Goal: Task Accomplishment & Management: Manage account settings

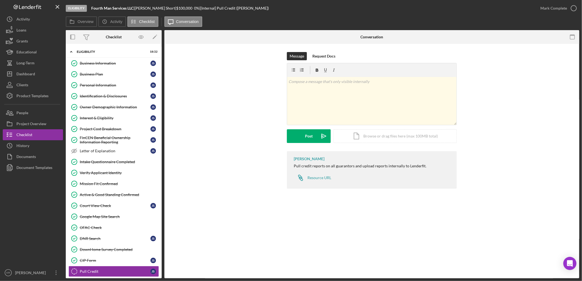
scroll to position [61, 0]
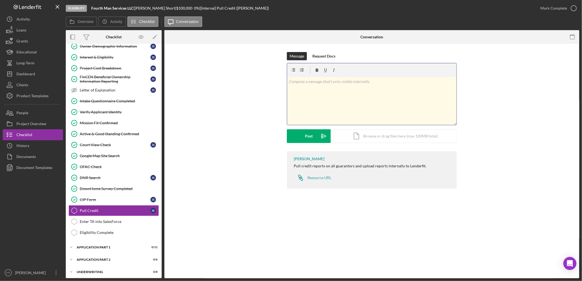
click at [326, 95] on div "v Color teal Color pink Remove color Add row above Add row below Add column bef…" at bounding box center [371, 101] width 169 height 48
click at [397, 133] on div "Icon/Document Browse or drag files here (max 100MB total) Tap to choose files o…" at bounding box center [394, 136] width 123 height 14
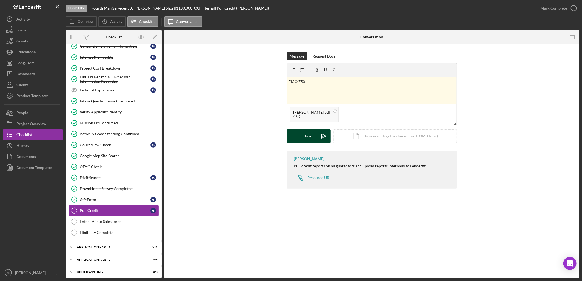
click at [312, 137] on div "Post" at bounding box center [309, 136] width 8 height 14
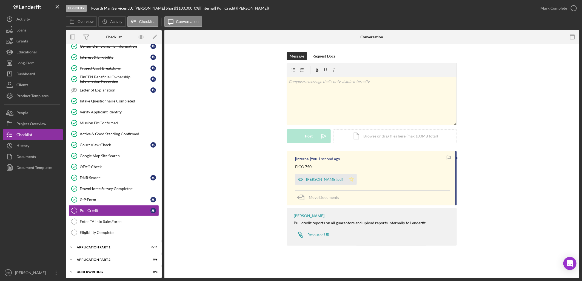
click at [346, 180] on icon "Icon/Star" at bounding box center [351, 179] width 11 height 11
click at [563, 7] on div "Mark Complete" at bounding box center [553, 8] width 27 height 11
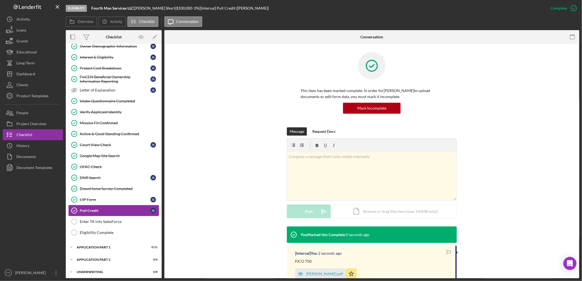
click at [108, 215] on link "Pull Credit Pull Credit J S" at bounding box center [113, 210] width 90 height 11
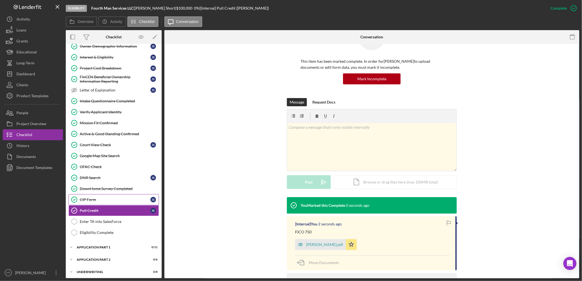
scroll to position [73, 0]
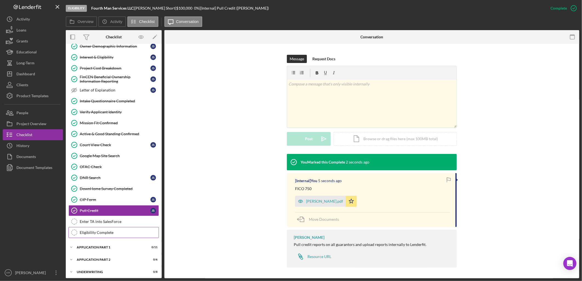
click at [101, 229] on link "Eligibility Complete Eligibility Complete" at bounding box center [113, 232] width 90 height 11
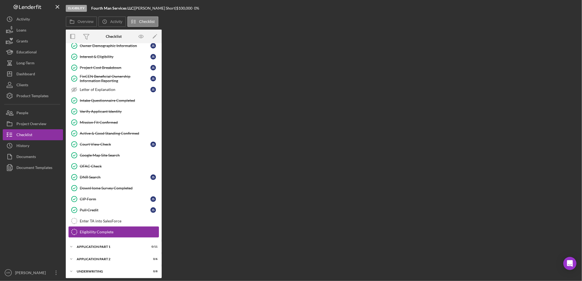
click at [105, 226] on link "Enter TA into SalesForce Enter TA into SalesForce" at bounding box center [113, 221] width 90 height 11
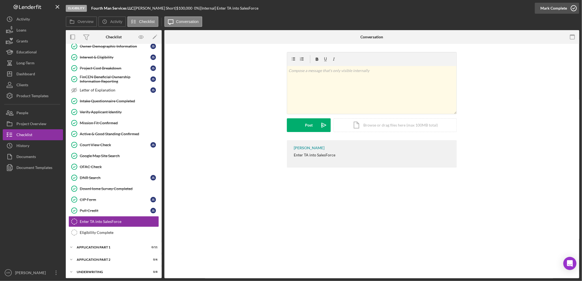
click at [559, 12] on div "Mark Complete" at bounding box center [553, 8] width 27 height 11
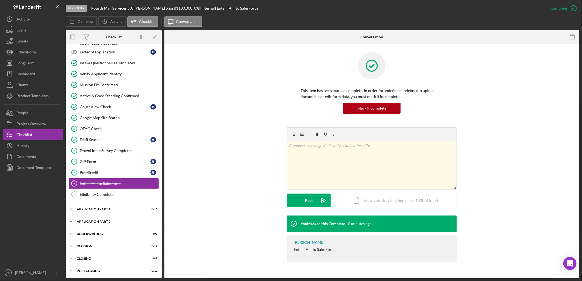
scroll to position [101, 0]
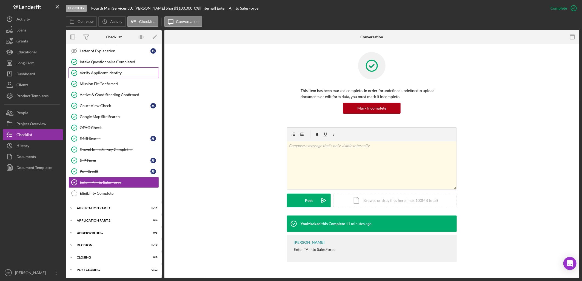
click at [114, 67] on link "Verify Applicant Identity Verify Applicant Identity" at bounding box center [113, 72] width 90 height 11
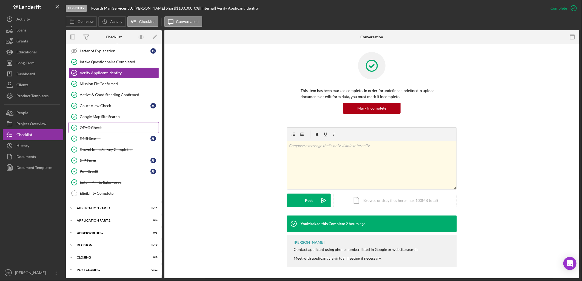
scroll to position [101, 0]
click at [123, 85] on div "Mission Fit Confirmed" at bounding box center [119, 84] width 79 height 4
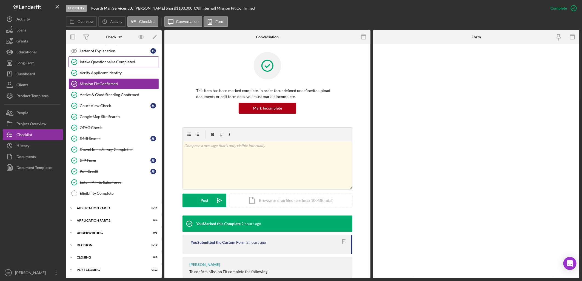
click at [131, 56] on link "Intake Questionnaire Completed Intake Questionnaire Completed" at bounding box center [113, 61] width 90 height 11
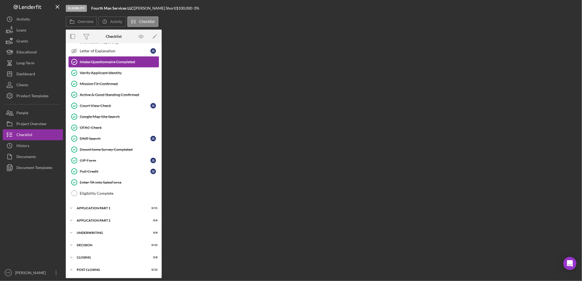
scroll to position [101, 0]
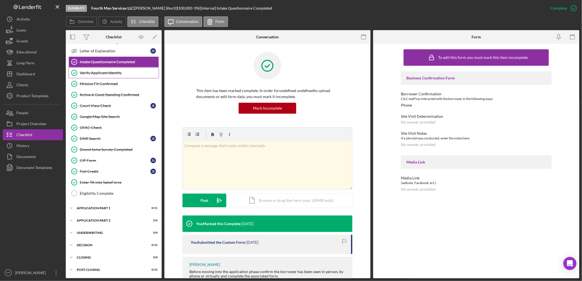
click at [99, 74] on div "Verify Applicant Identity" at bounding box center [119, 73] width 79 height 4
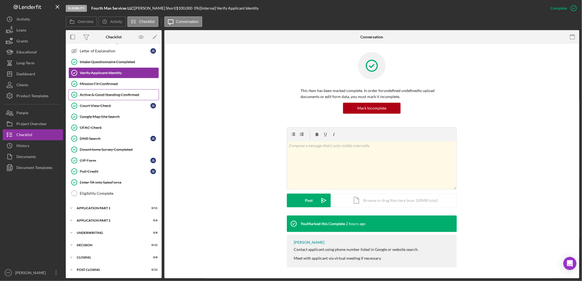
click at [96, 93] on div "Active & Good Standing Confirmed" at bounding box center [119, 95] width 79 height 4
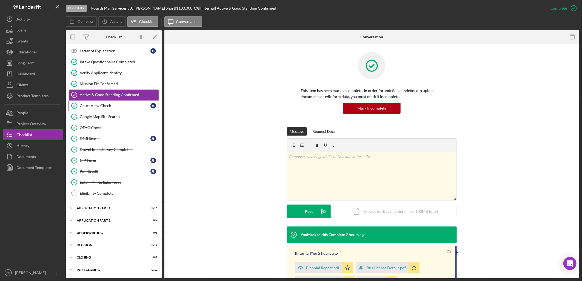
click at [95, 108] on link "Court View Check Court View Check J S" at bounding box center [113, 105] width 90 height 11
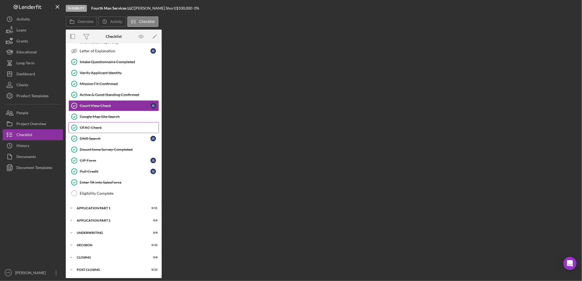
scroll to position [101, 0]
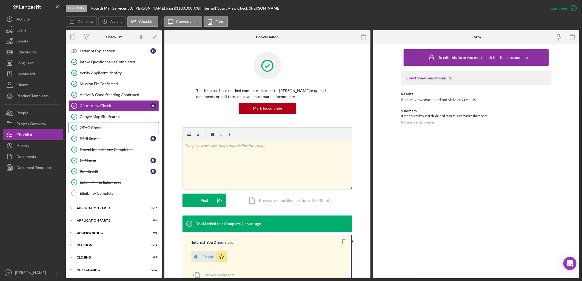
click at [96, 129] on div "OFAC Check" at bounding box center [119, 127] width 79 height 4
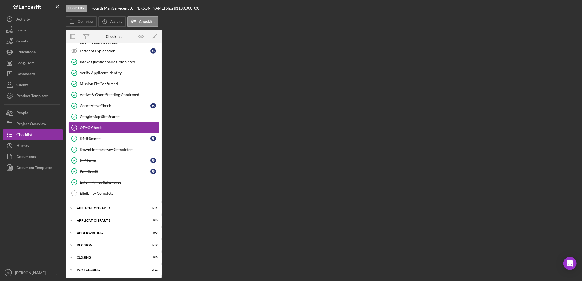
scroll to position [101, 0]
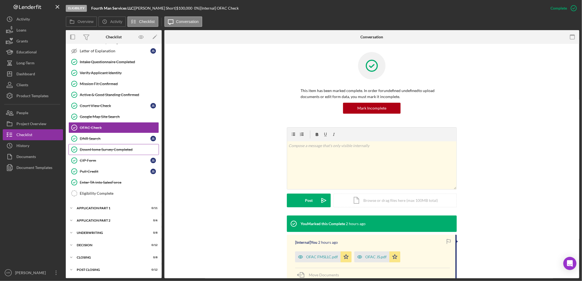
click at [90, 144] on link "DownHome Survey Completed DownHome Survey Completed" at bounding box center [113, 149] width 90 height 11
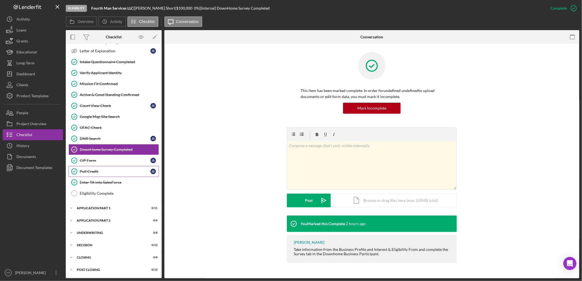
click at [105, 171] on div "Pull Credit" at bounding box center [115, 171] width 71 height 4
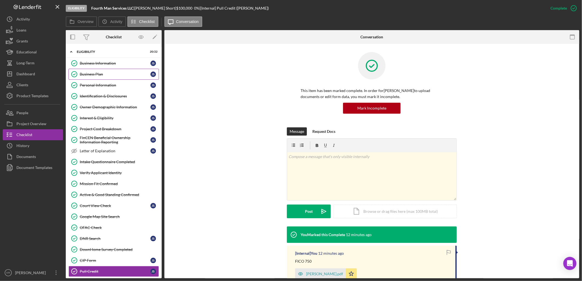
click at [105, 79] on link "Business Plan Business Plan J S" at bounding box center [113, 74] width 90 height 11
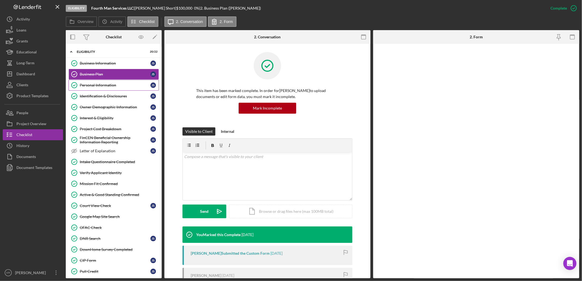
click at [99, 82] on link "Personal Information Personal Information J S" at bounding box center [113, 85] width 90 height 11
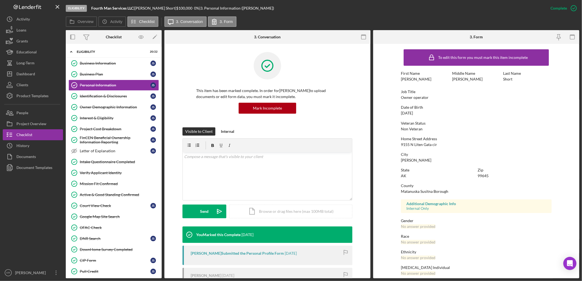
scroll to position [21, 0]
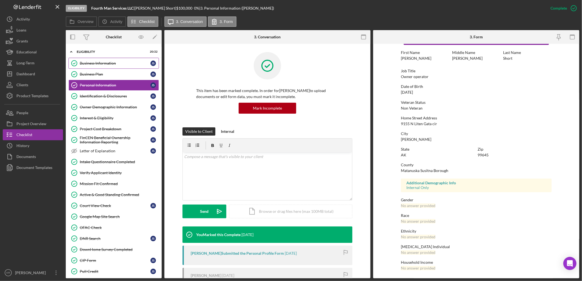
click at [100, 65] on div "Business Information" at bounding box center [115, 63] width 71 height 4
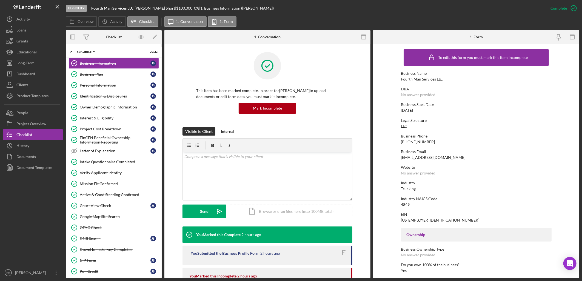
click at [431, 156] on div "[EMAIL_ADDRESS][DOMAIN_NAME]" at bounding box center [433, 157] width 64 height 4
copy div "[EMAIL_ADDRESS][DOMAIN_NAME]"
click at [99, 103] on link "Owner Demographic Information Owner Demographic Information J S" at bounding box center [113, 107] width 90 height 11
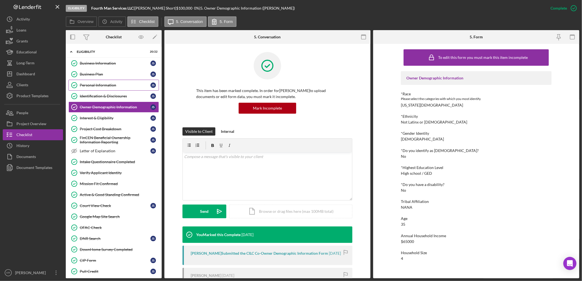
click at [108, 84] on div "Personal Information" at bounding box center [115, 85] width 71 height 4
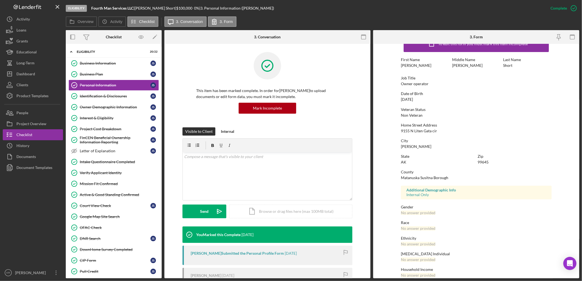
scroll to position [21, 0]
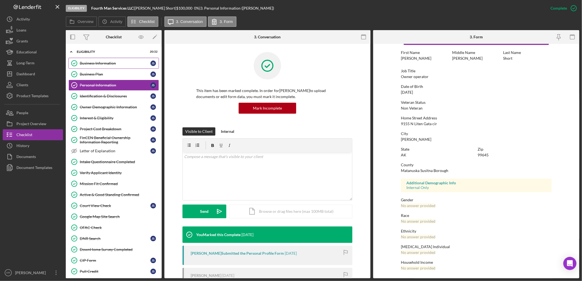
click at [112, 62] on div "Business Information" at bounding box center [115, 63] width 71 height 4
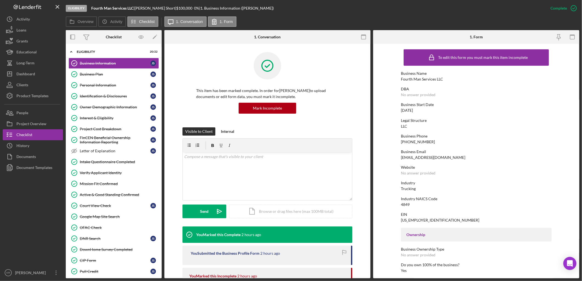
click at [419, 153] on div "Business Email" at bounding box center [476, 152] width 151 height 4
drag, startPoint x: 419, startPoint y: 153, endPoint x: 415, endPoint y: 156, distance: 4.8
click at [415, 156] on div "[EMAIL_ADDRESS][DOMAIN_NAME]" at bounding box center [433, 157] width 64 height 4
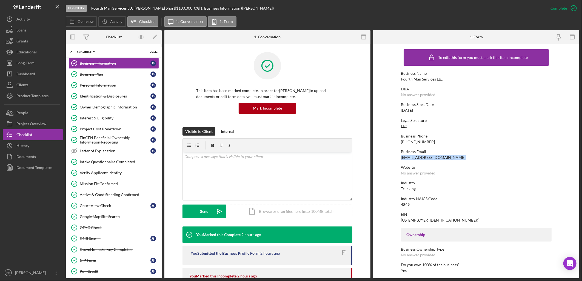
click at [415, 156] on div "[EMAIL_ADDRESS][DOMAIN_NAME]" at bounding box center [433, 157] width 64 height 4
copy div "[EMAIL_ADDRESS][DOMAIN_NAME]"
click at [102, 74] on div "Business Plan" at bounding box center [115, 74] width 71 height 4
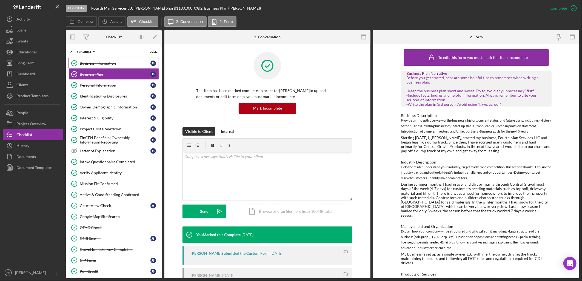
click at [111, 66] on link "Business Information Business Information J S" at bounding box center [113, 63] width 90 height 11
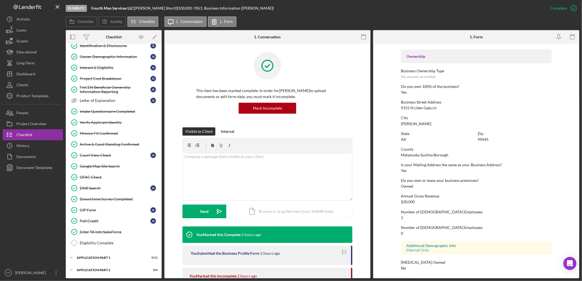
scroll to position [101, 0]
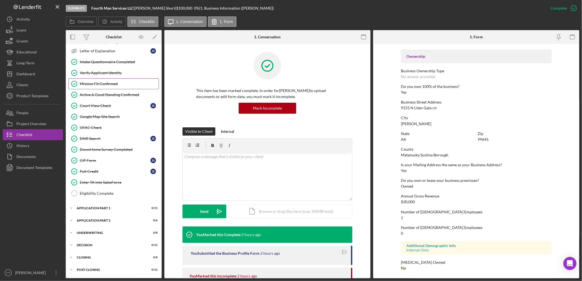
click at [113, 82] on div "Mission Fit Confirmed" at bounding box center [119, 84] width 79 height 4
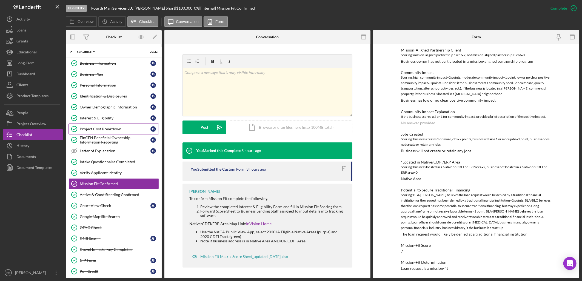
click at [96, 125] on link "Project Cost Breakdown Project Cost Breakdown J S" at bounding box center [113, 129] width 90 height 11
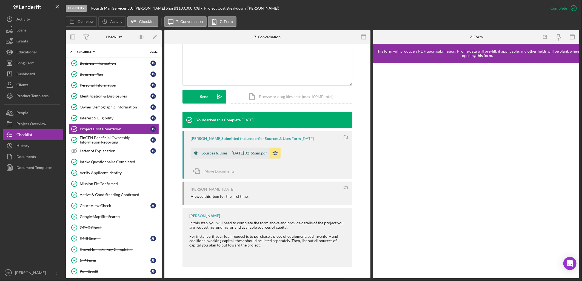
click at [236, 151] on div "Sources & Uses -- [DATE] 02_55am.pdf" at bounding box center [234, 153] width 65 height 4
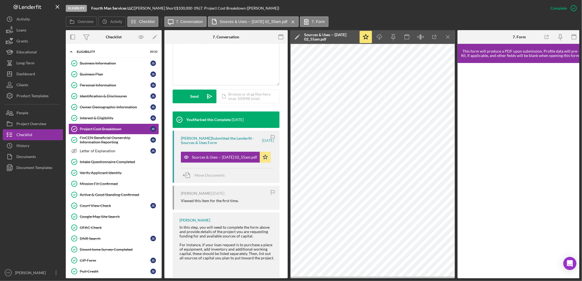
scroll to position [140, 0]
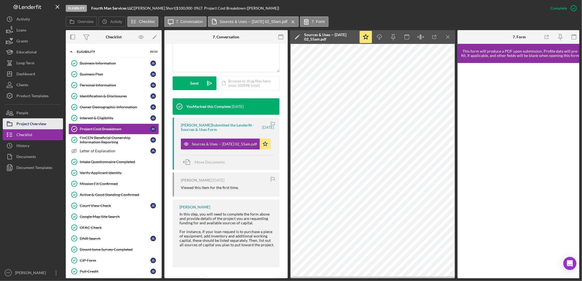
click at [42, 121] on div "Project Overview" at bounding box center [31, 124] width 30 height 12
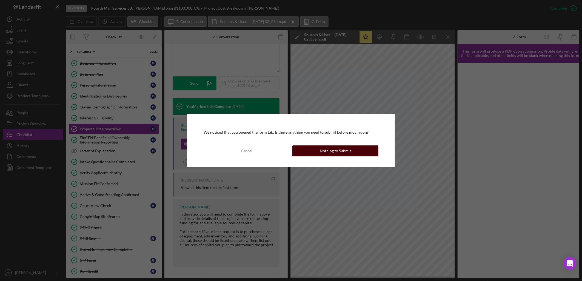
click at [315, 148] on button "Nothing to Submit" at bounding box center [335, 150] width 86 height 11
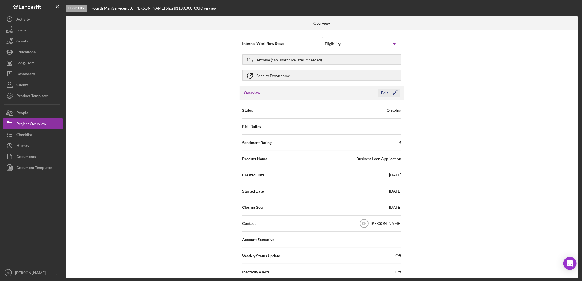
click at [391, 95] on icon "Icon/Edit" at bounding box center [395, 93] width 14 height 14
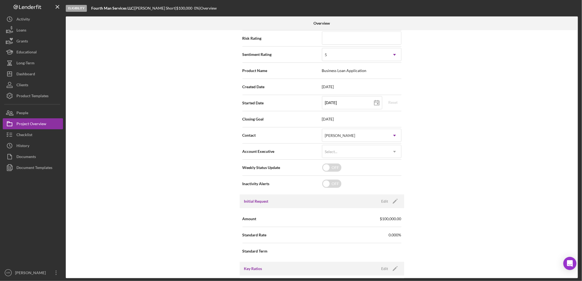
scroll to position [91, 0]
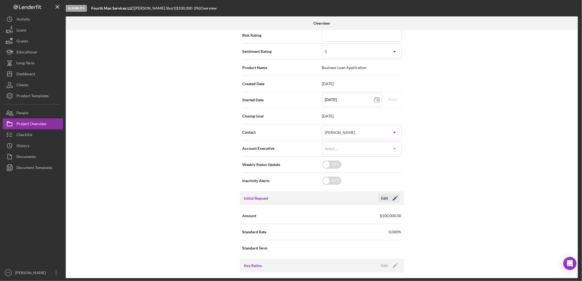
click at [391, 200] on icon "Icon/Edit" at bounding box center [395, 198] width 14 height 14
click at [340, 215] on input "$100,000" at bounding box center [361, 215] width 79 height 13
type input "$100,700"
click at [386, 195] on div "Save" at bounding box center [390, 198] width 8 height 8
click at [18, 77] on div "Dashboard" at bounding box center [25, 74] width 19 height 12
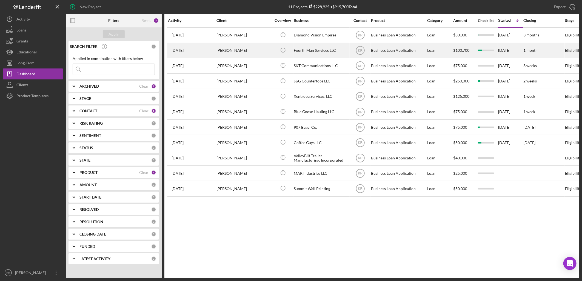
click at [267, 55] on div "[PERSON_NAME]" at bounding box center [243, 50] width 55 height 15
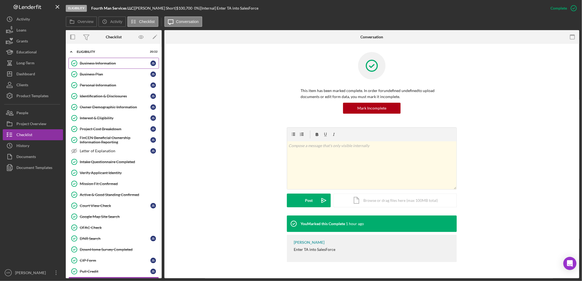
click at [116, 61] on div "Business Information" at bounding box center [115, 63] width 71 height 4
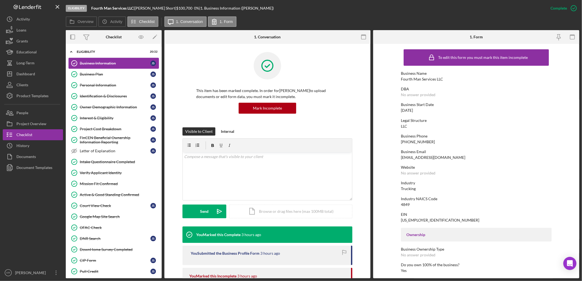
click at [99, 61] on div "Business Information" at bounding box center [115, 63] width 71 height 4
click at [99, 86] on div "Personal Information" at bounding box center [115, 85] width 71 height 4
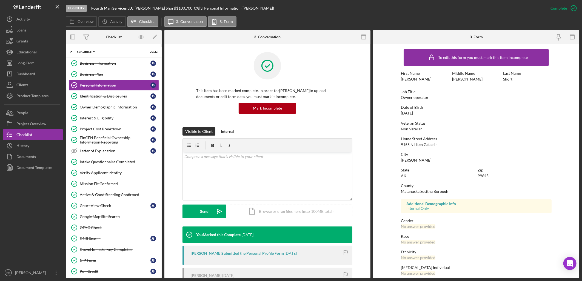
click at [466, 146] on div "Home Street Address [STREET_ADDRESS]" at bounding box center [476, 142] width 151 height 10
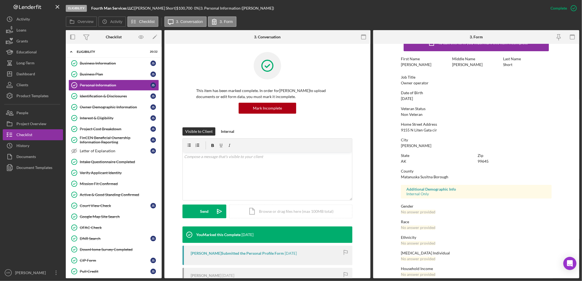
scroll to position [21, 0]
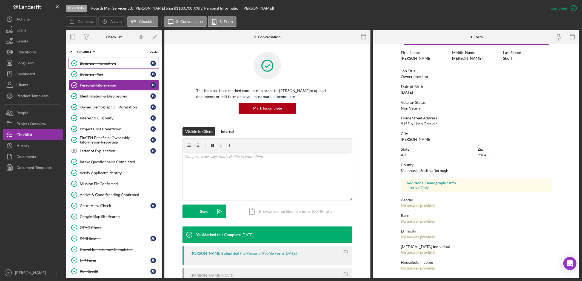
click at [111, 66] on link "Business Information Business Information J S" at bounding box center [113, 63] width 90 height 11
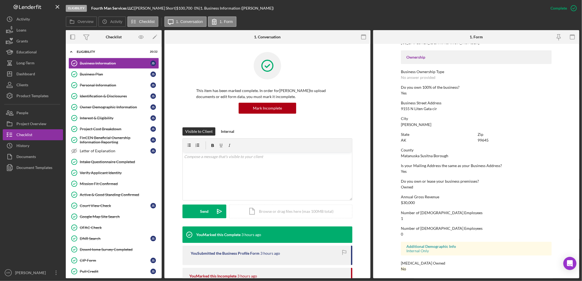
scroll to position [178, 0]
click at [85, 105] on div "Owner Demographic Information" at bounding box center [115, 107] width 71 height 4
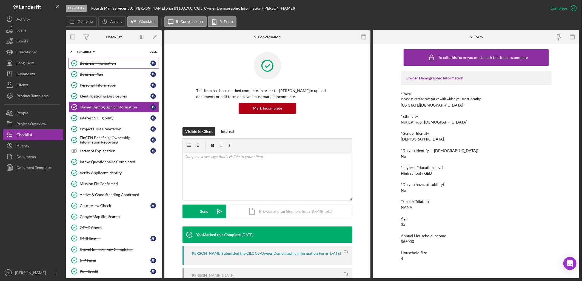
click at [97, 65] on div "Business Information" at bounding box center [115, 63] width 71 height 4
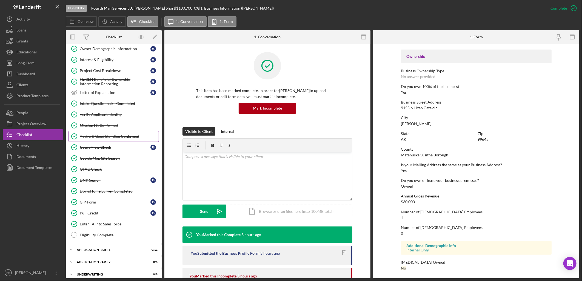
scroll to position [61, 0]
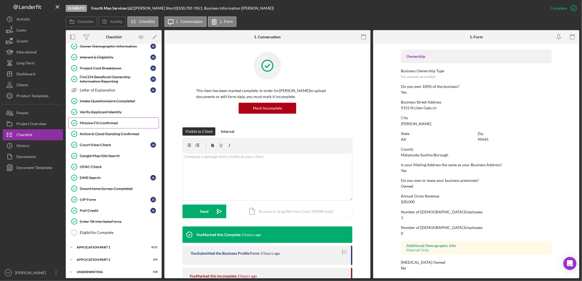
click at [111, 120] on link "Mission Fit Confirmed Mission Fit Confirmed" at bounding box center [113, 122] width 90 height 11
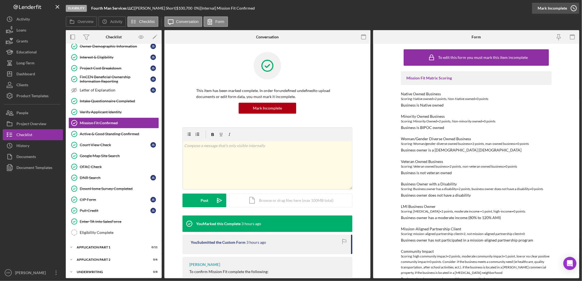
click at [562, 9] on div "Mark Incomplete" at bounding box center [551, 8] width 29 height 11
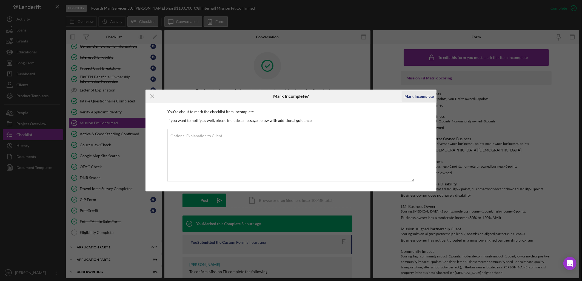
click at [411, 95] on div "Mark Incomplete" at bounding box center [418, 96] width 29 height 11
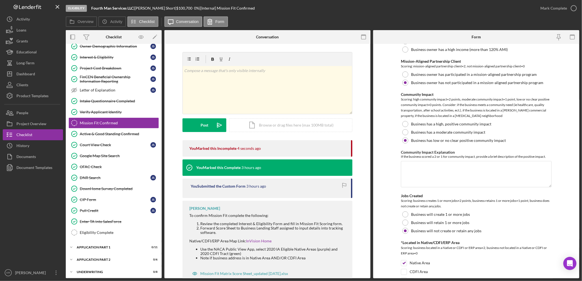
scroll to position [243, 0]
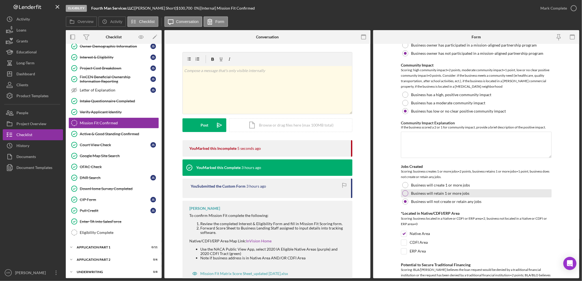
click at [441, 195] on label "Business will retain 1 or more jobs" at bounding box center [440, 193] width 58 height 4
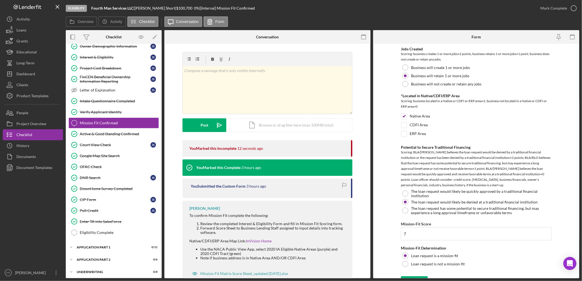
scroll to position [371, 0]
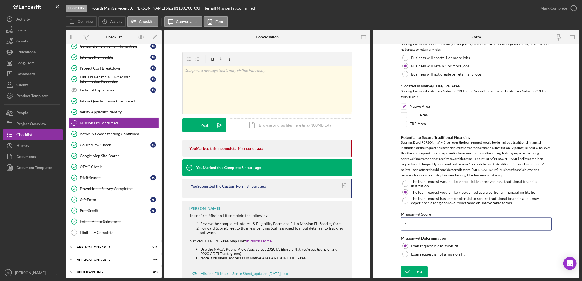
drag, startPoint x: 415, startPoint y: 221, endPoint x: 371, endPoint y: 222, distance: 44.4
click at [379, 221] on form "Mission Fit Matrix Scoring Native Owned Business Scoring: Native owned=2 points…" at bounding box center [476, 161] width 206 height 234
type input "8"
click at [418, 275] on div "Save" at bounding box center [418, 271] width 8 height 11
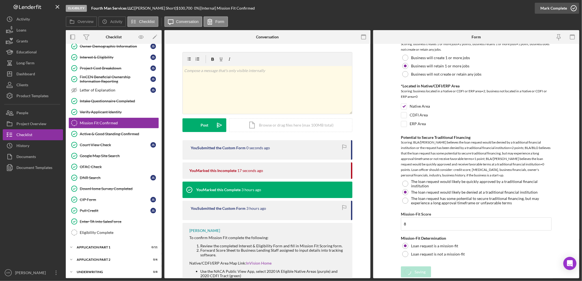
click at [558, 4] on div "Mark Complete" at bounding box center [553, 8] width 27 height 11
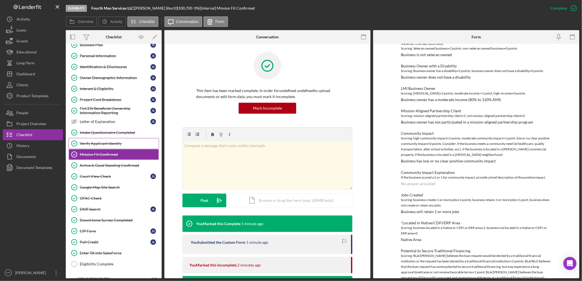
scroll to position [0, 0]
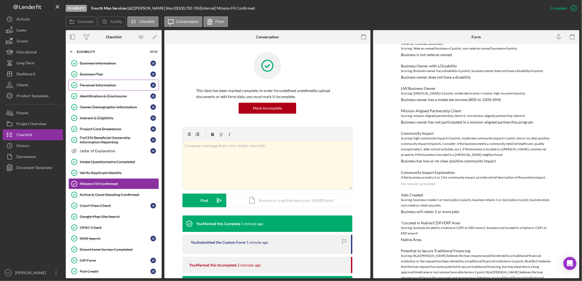
click at [102, 81] on link "Personal Information Personal Information J S" at bounding box center [113, 85] width 90 height 11
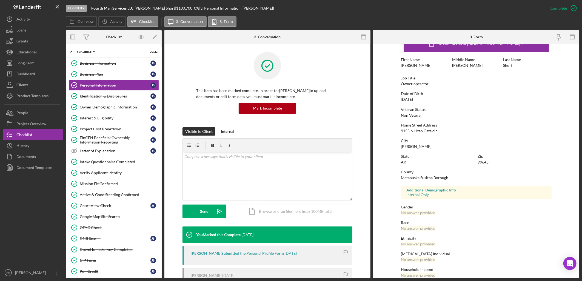
scroll to position [21, 0]
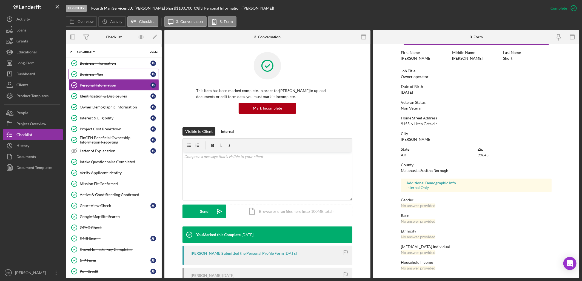
click at [100, 70] on link "Business Plan Business Plan J S" at bounding box center [113, 74] width 90 height 11
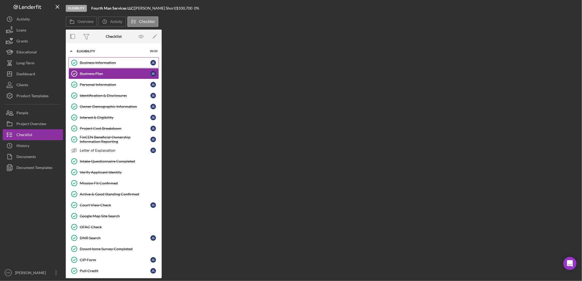
click at [106, 64] on div "Business Information" at bounding box center [115, 63] width 71 height 4
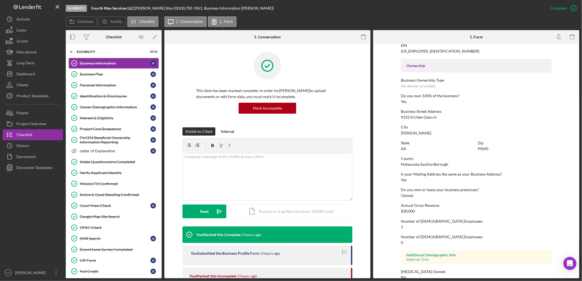
scroll to position [178, 0]
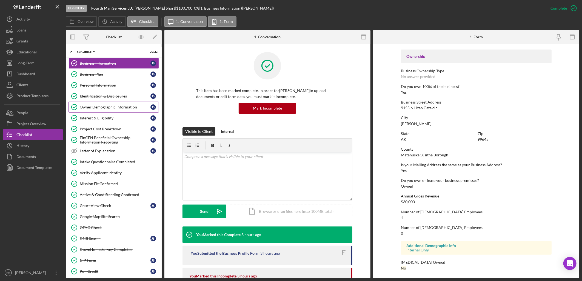
click at [122, 109] on div "Owner Demographic Information" at bounding box center [115, 107] width 71 height 4
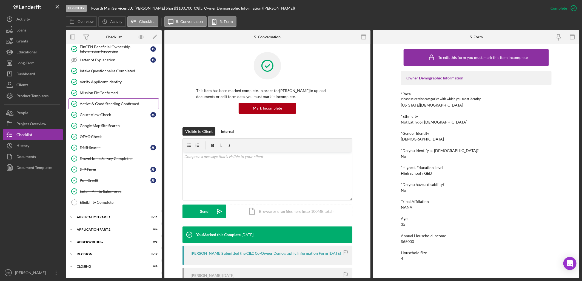
scroll to position [101, 0]
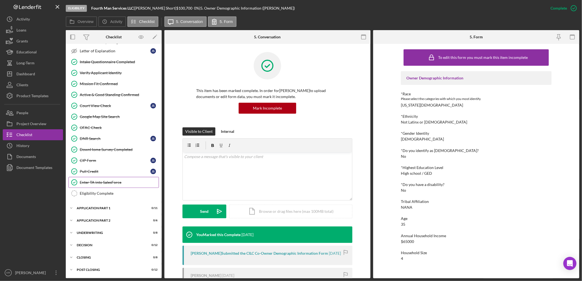
drag, startPoint x: 125, startPoint y: 192, endPoint x: 148, endPoint y: 183, distance: 24.4
click at [125, 192] on div "Eligibility Complete" at bounding box center [119, 193] width 79 height 4
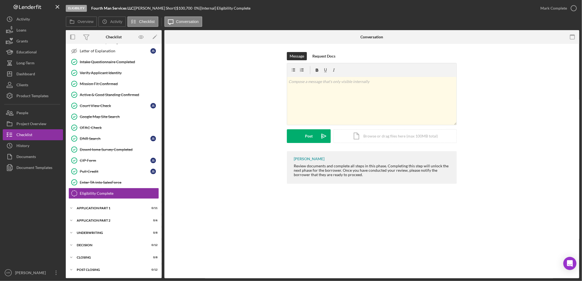
scroll to position [101, 0]
click at [563, 7] on div "Mark Complete" at bounding box center [553, 8] width 27 height 11
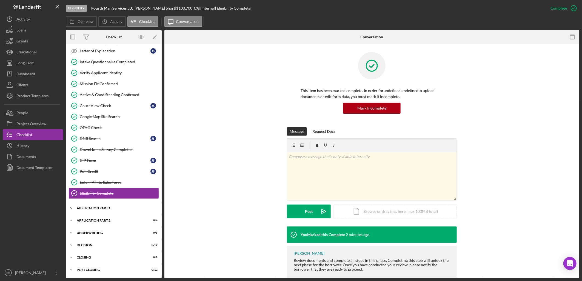
click at [87, 206] on div "Icon/Expander Application Part 1 0 / 11" at bounding box center [114, 208] width 96 height 11
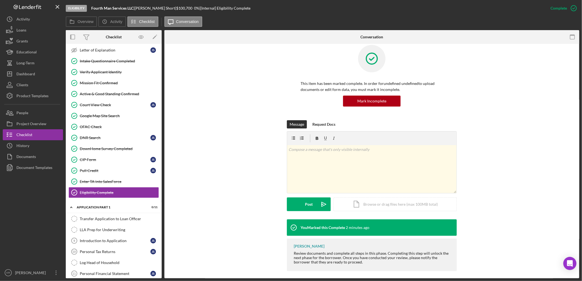
scroll to position [11, 0]
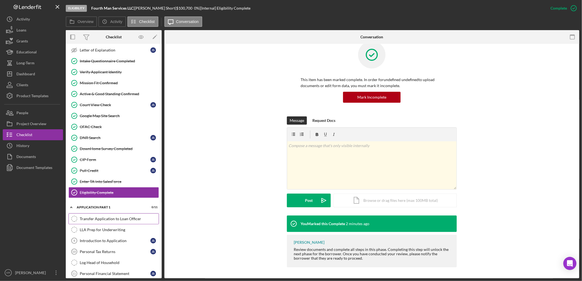
click at [121, 215] on link "Transfer Application to Loan Officer Transfer Application to Loan Officer" at bounding box center [113, 218] width 90 height 11
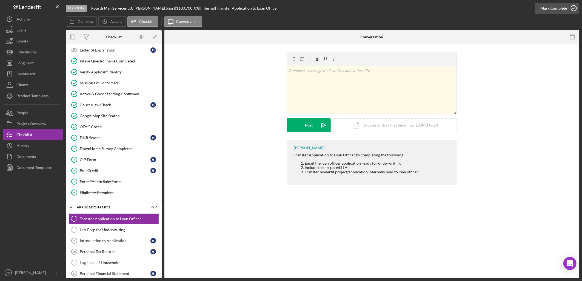
click at [546, 10] on div "Mark Complete" at bounding box center [553, 8] width 27 height 11
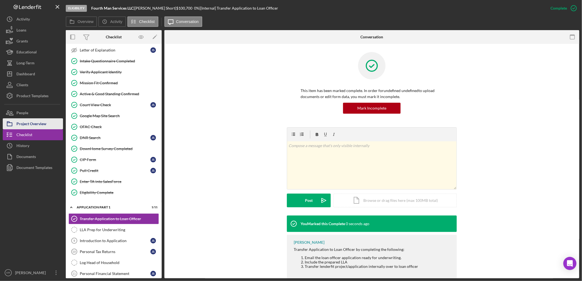
click at [45, 121] on div "Project Overview" at bounding box center [31, 124] width 30 height 12
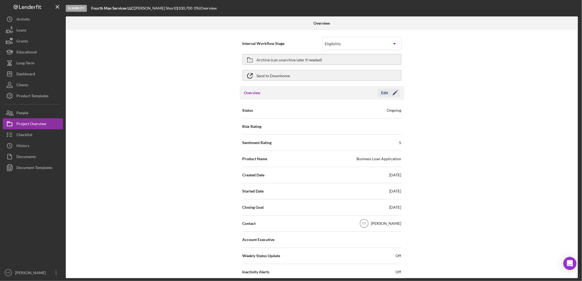
click at [390, 90] on icon "Icon/Edit" at bounding box center [395, 93] width 14 height 14
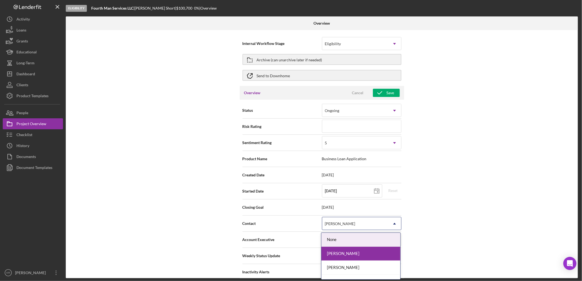
click at [371, 228] on div "[PERSON_NAME]" at bounding box center [355, 223] width 66 height 13
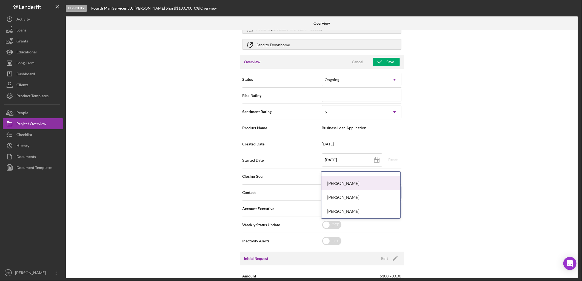
scroll to position [61, 0]
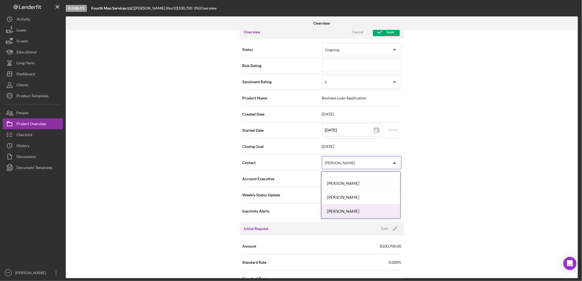
click at [362, 215] on div "[PERSON_NAME]" at bounding box center [360, 211] width 79 height 14
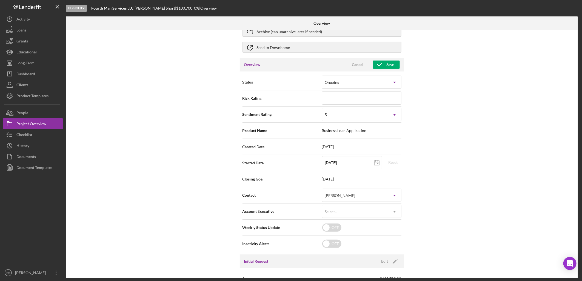
scroll to position [0, 0]
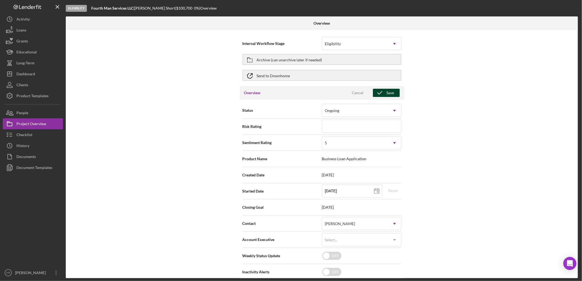
click at [386, 93] on div "Save" at bounding box center [390, 93] width 8 height 8
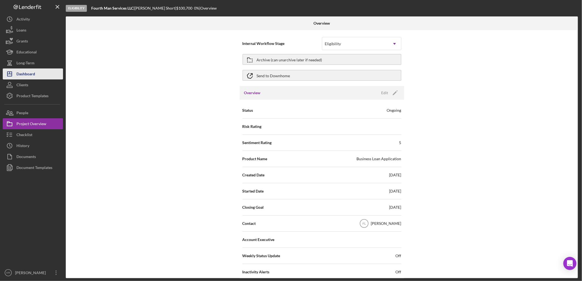
click at [38, 75] on button "Icon/Dashboard Dashboard" at bounding box center [33, 73] width 60 height 11
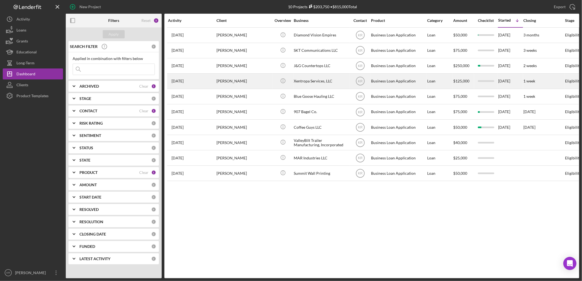
click at [312, 81] on div "Xentropa Services, LLC" at bounding box center [321, 81] width 55 height 15
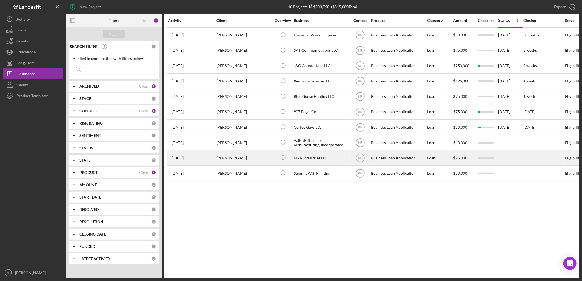
click at [254, 157] on div "[PERSON_NAME]" at bounding box center [243, 158] width 55 height 15
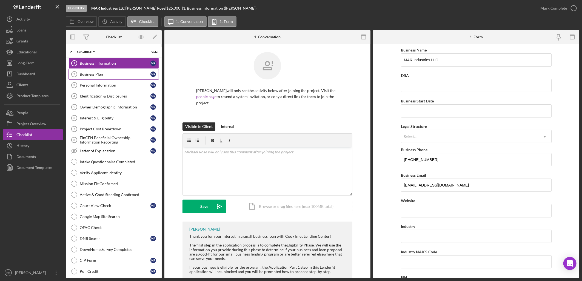
click at [124, 77] on link "Business Plan 2 Business Plan M R" at bounding box center [113, 74] width 90 height 11
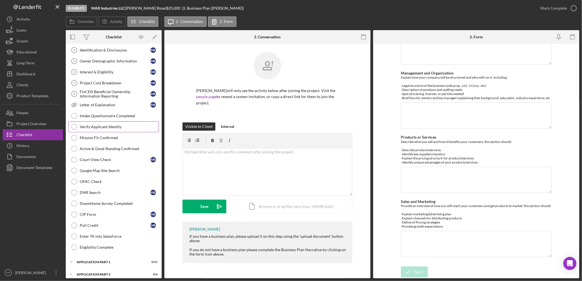
scroll to position [101, 0]
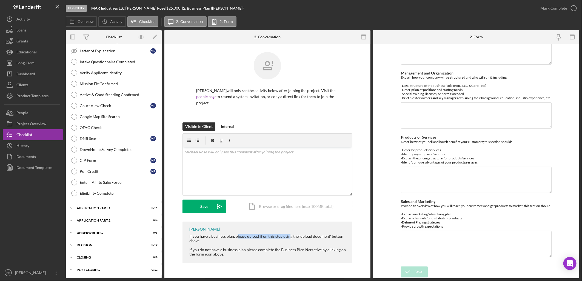
drag, startPoint x: 236, startPoint y: 231, endPoint x: 290, endPoint y: 231, distance: 53.7
click at [289, 234] on div "If you have a business plan, please upload it on this step using the 'upload do…" at bounding box center [267, 245] width 157 height 22
drag, startPoint x: 290, startPoint y: 231, endPoint x: 300, endPoint y: 246, distance: 18.5
click at [300, 246] on div "If you have a business plan, please upload it on this step using the 'upload do…" at bounding box center [267, 245] width 157 height 22
click at [53, 122] on button "Project Overview" at bounding box center [33, 123] width 60 height 11
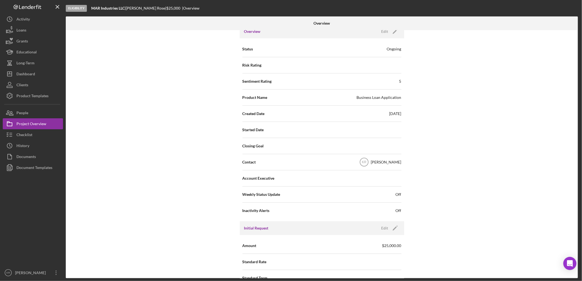
scroll to position [122, 0]
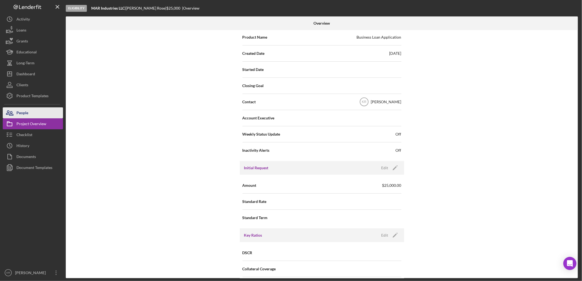
click at [36, 114] on button "People" at bounding box center [33, 112] width 60 height 11
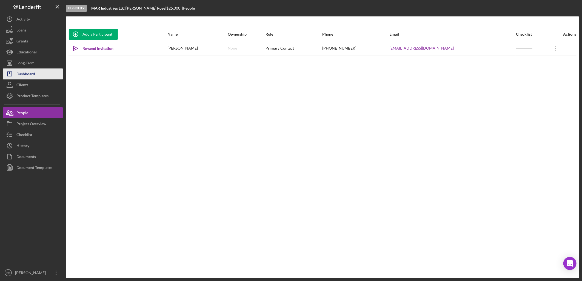
click at [47, 73] on button "Icon/Dashboard Dashboard" at bounding box center [33, 73] width 60 height 11
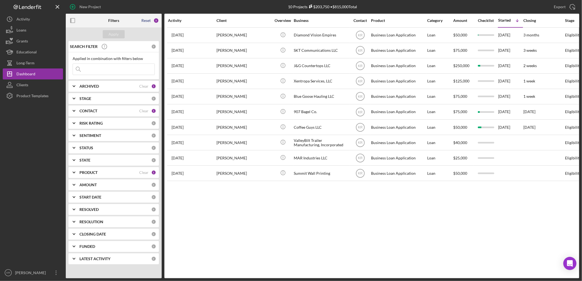
click at [145, 20] on div "Reset" at bounding box center [145, 20] width 9 height 4
click at [150, 19] on div "Reset" at bounding box center [145, 20] width 9 height 4
click at [119, 96] on div "STAGE 0" at bounding box center [117, 98] width 77 height 11
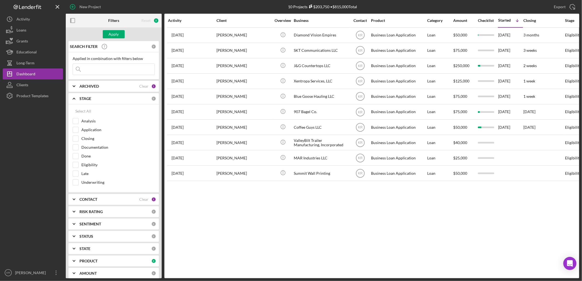
click at [117, 100] on div "STAGE" at bounding box center [115, 98] width 72 height 4
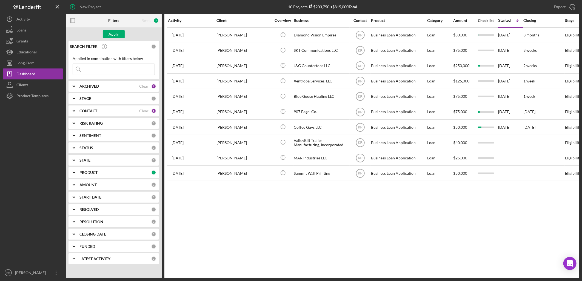
click at [110, 113] on div "CONTACT" at bounding box center [109, 111] width 60 height 4
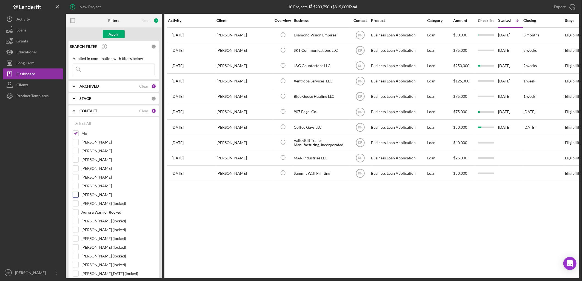
click at [73, 196] on input "[PERSON_NAME]" at bounding box center [75, 194] width 5 height 5
checkbox input "true"
click at [105, 34] on button "Apply" at bounding box center [114, 34] width 22 height 8
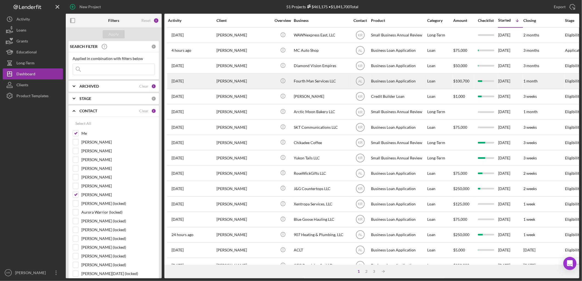
click at [246, 84] on div "[PERSON_NAME]" at bounding box center [243, 81] width 55 height 15
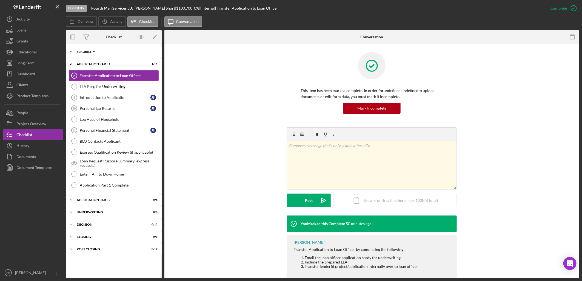
click at [94, 57] on div "Icon/Expander Eligibility 21 / 22" at bounding box center [114, 51] width 96 height 11
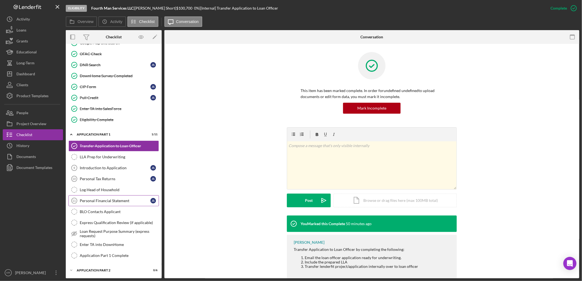
scroll to position [182, 0]
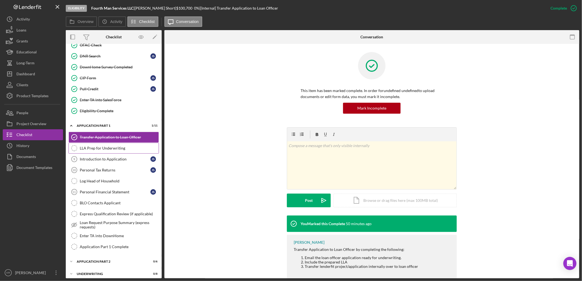
click at [102, 150] on div "LLA Prep for Underwriting" at bounding box center [119, 148] width 79 height 4
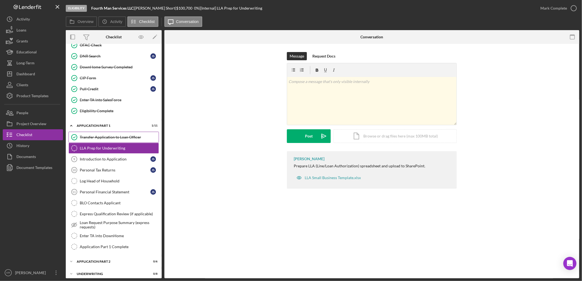
click at [137, 138] on div "Transfer Application to Loan Officer" at bounding box center [119, 137] width 79 height 4
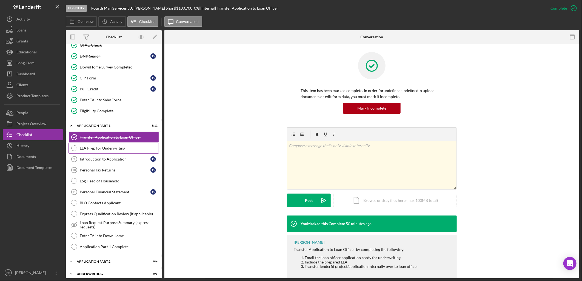
click at [111, 150] on div "LLA Prep for Underwriting" at bounding box center [119, 148] width 79 height 4
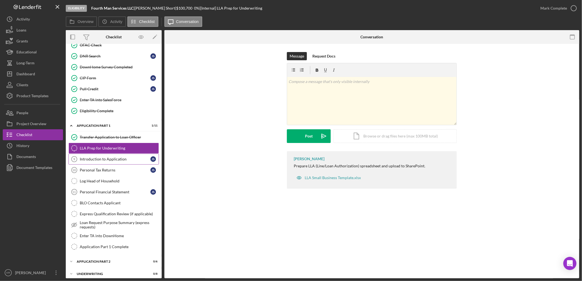
click at [111, 161] on div "Introduction to Application" at bounding box center [115, 159] width 71 height 4
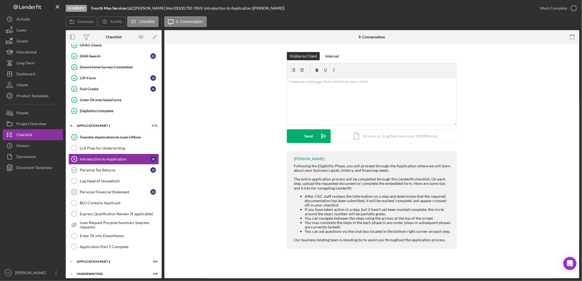
click at [218, 125] on div "Visible to Client Internal v Color teal Color pink Remove color Add row above A…" at bounding box center [372, 101] width 398 height 99
click at [28, 73] on div "Dashboard" at bounding box center [25, 74] width 19 height 12
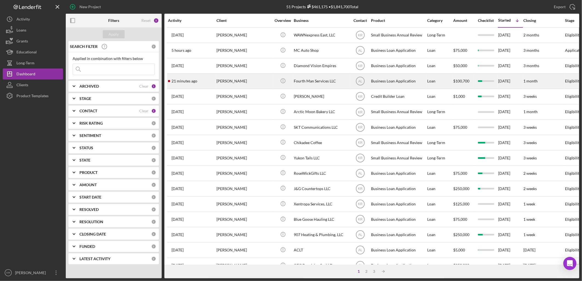
click at [236, 84] on div "[PERSON_NAME]" at bounding box center [243, 81] width 55 height 15
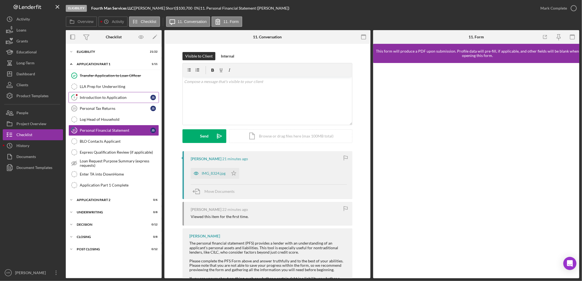
click at [84, 101] on link "9 Introduction to Application J S" at bounding box center [113, 97] width 90 height 11
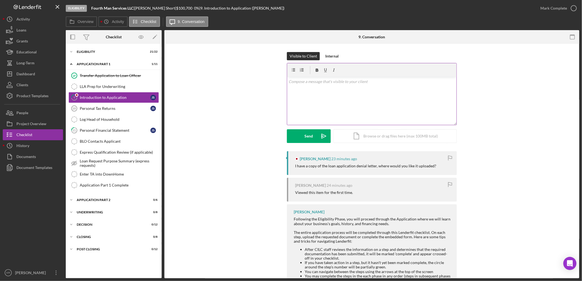
click at [355, 107] on div "v Color teal Color pink Remove color Add row above Add row below Add column bef…" at bounding box center [371, 101] width 169 height 48
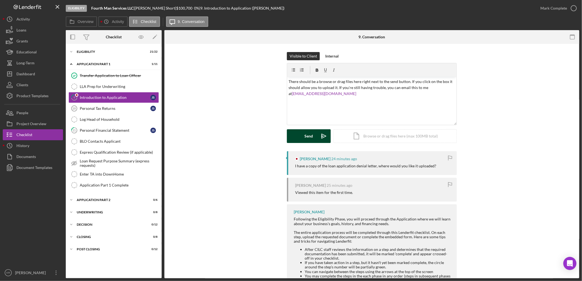
click at [311, 135] on div "Send" at bounding box center [309, 136] width 8 height 14
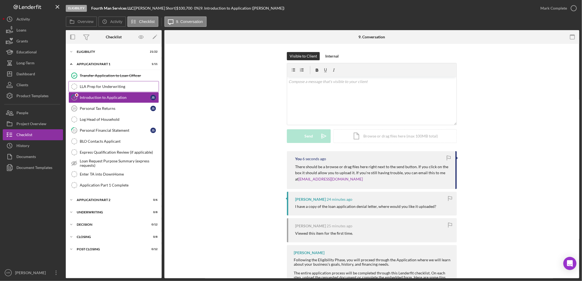
click at [100, 85] on div "LLA Prep for Underwriting" at bounding box center [119, 86] width 79 height 4
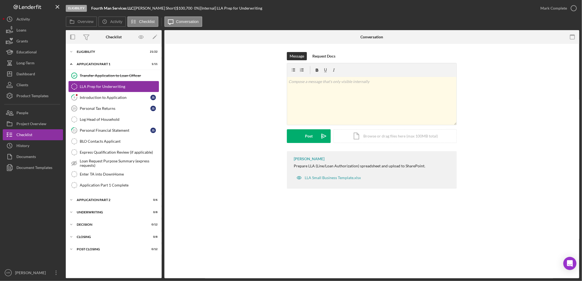
click at [100, 89] on div "LLA Prep for Underwriting" at bounding box center [119, 86] width 79 height 4
click at [95, 97] on div "Introduction to Application" at bounding box center [115, 97] width 71 height 4
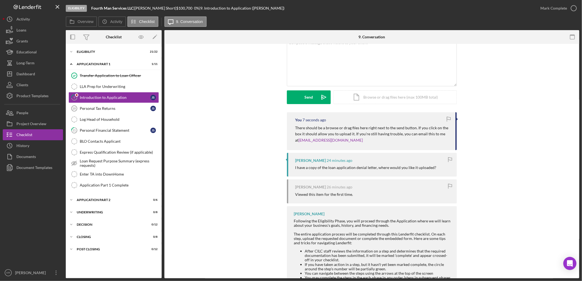
scroll to position [75, 0]
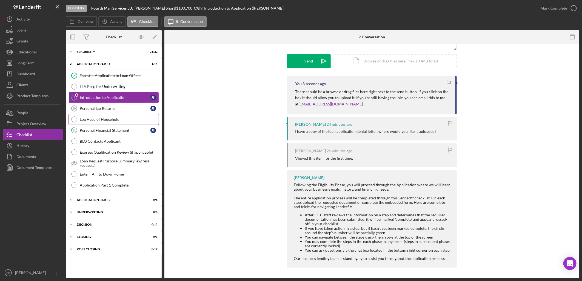
click at [109, 119] on div "Log Head of Household" at bounding box center [119, 119] width 79 height 4
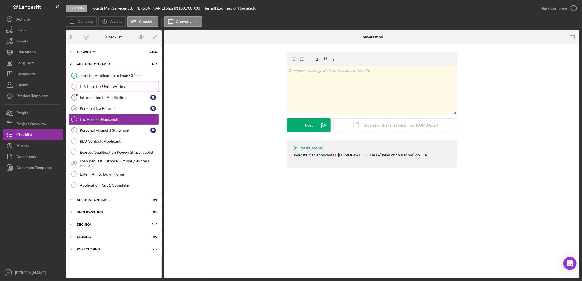
click at [93, 90] on link "LLA Prep for Underwriting LLA Prep for Underwriting" at bounding box center [113, 86] width 90 height 11
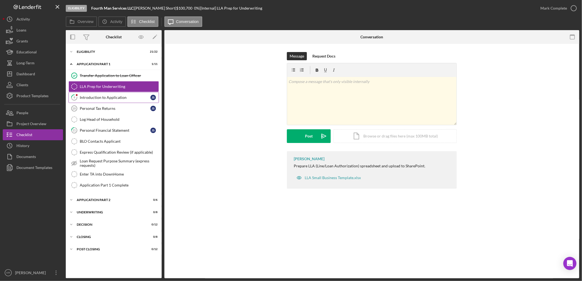
click at [91, 93] on link "9 Introduction to Application J S" at bounding box center [113, 97] width 90 height 11
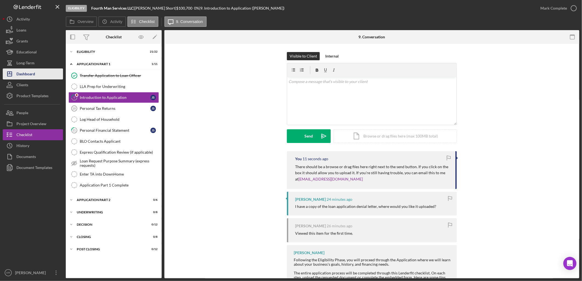
click at [15, 71] on icon "Icon/Dashboard" at bounding box center [10, 74] width 14 height 14
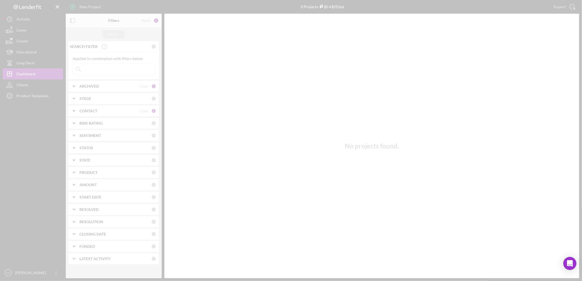
click at [12, 16] on div at bounding box center [291, 140] width 582 height 281
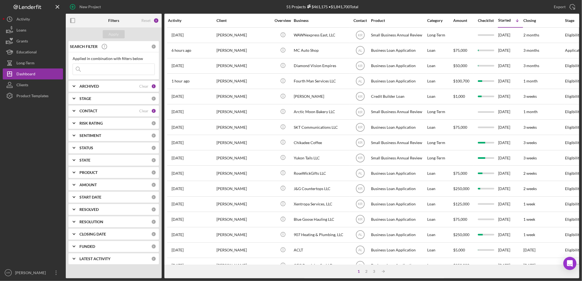
click at [125, 67] on input at bounding box center [114, 69] width 82 height 11
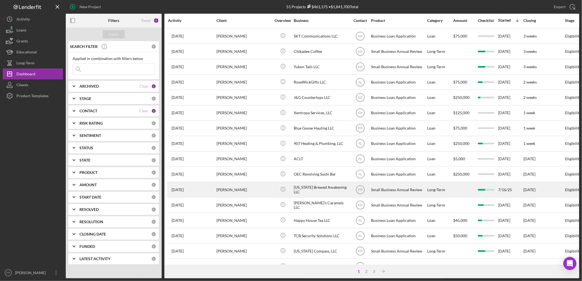
scroll to position [160, 0]
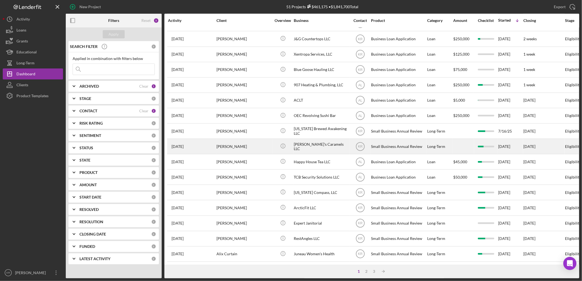
click at [260, 142] on div "[PERSON_NAME]" at bounding box center [243, 146] width 55 height 15
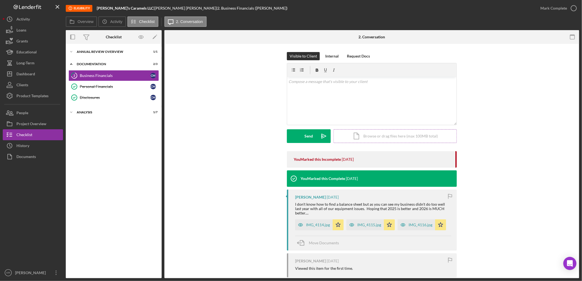
click at [390, 136] on div "Icon/Document Browse or drag files here (max 100MB total) Tap to choose files o…" at bounding box center [394, 136] width 123 height 14
click at [304, 133] on div "Upload" at bounding box center [309, 136] width 12 height 14
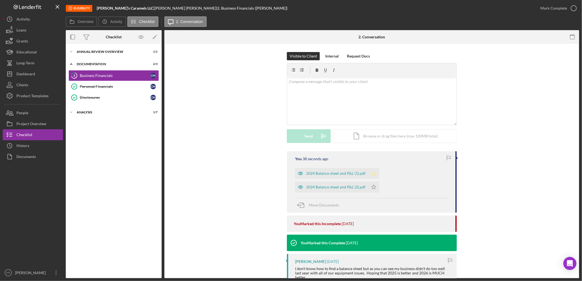
click at [372, 172] on icon "Icon/Star" at bounding box center [373, 173] width 11 height 11
click at [372, 188] on polygon "button" at bounding box center [373, 187] width 5 height 4
click at [127, 52] on div "Annual Review Overview" at bounding box center [116, 51] width 78 height 3
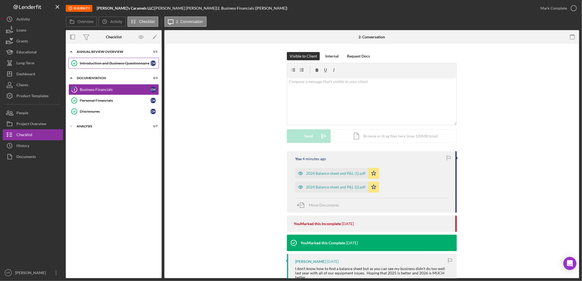
click at [128, 66] on link "Introduction and Business Questionnaire Introduction and Business Questionnaire…" at bounding box center [113, 63] width 90 height 11
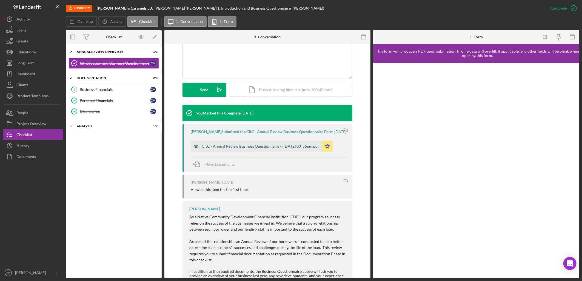
click at [240, 148] on div "CILC - Annual Review Business Questionnaire -- [DATE] 03_56pm.pdf" at bounding box center [260, 146] width 117 height 4
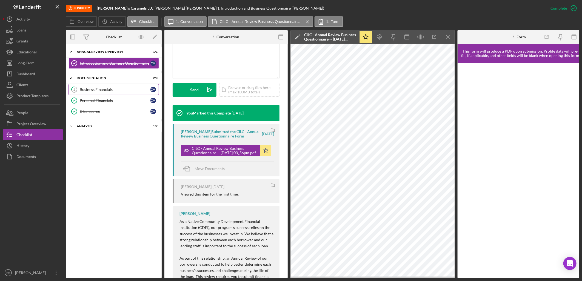
click at [120, 90] on div "Business Financials" at bounding box center [115, 89] width 71 height 4
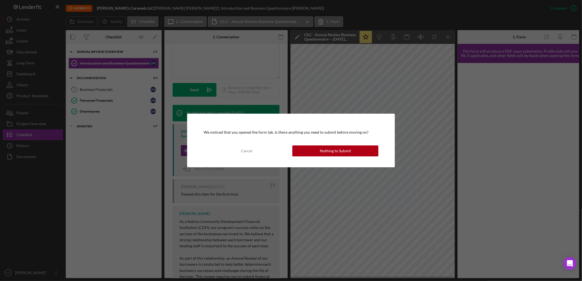
click at [342, 157] on div "We noticed that you opened the form tab. Is there anything you need to submit b…" at bounding box center [290, 141] width 207 height 54
click at [342, 154] on div "Nothing to Submit" at bounding box center [335, 150] width 31 height 11
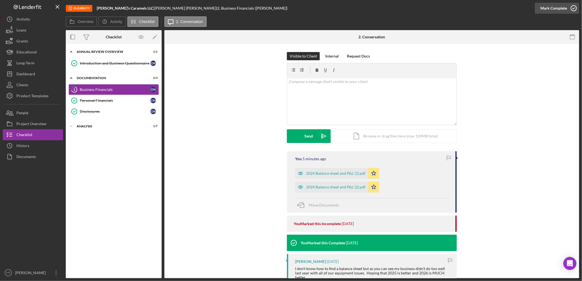
click at [558, 12] on div "Mark Complete" at bounding box center [553, 8] width 27 height 11
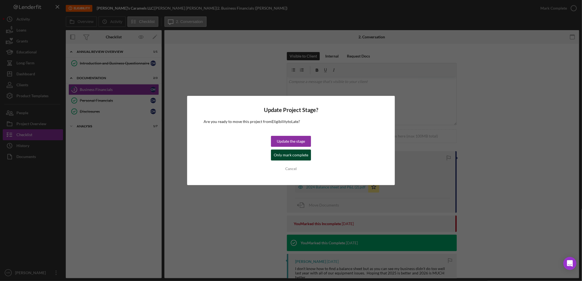
click at [286, 154] on div "Only mark complete" at bounding box center [291, 155] width 35 height 11
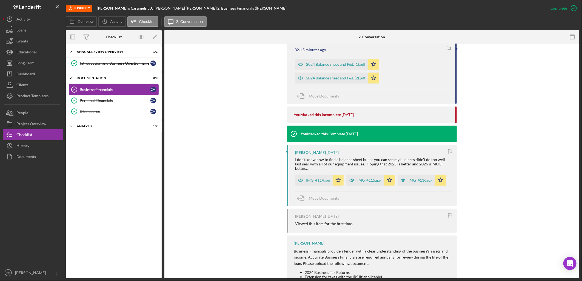
scroll to position [213, 0]
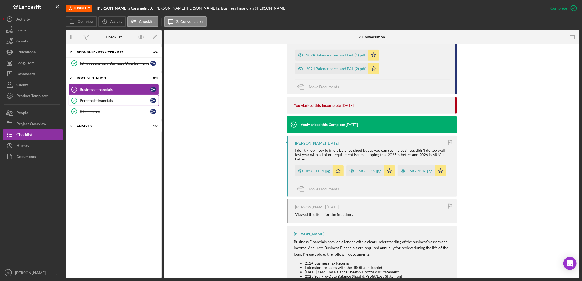
click at [116, 101] on div "Personal Financials" at bounding box center [115, 100] width 71 height 4
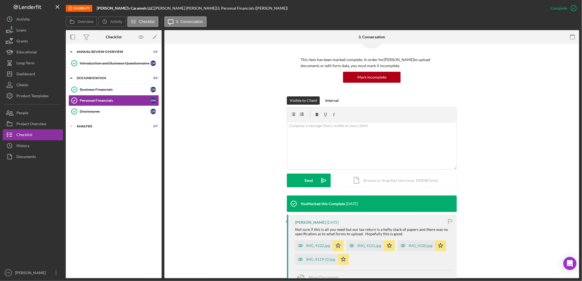
scroll to position [137, 0]
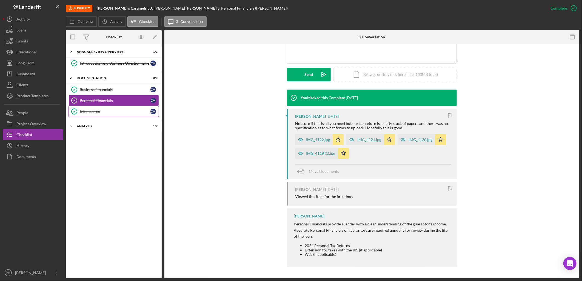
click at [95, 116] on link "Disclosures Disclosures C M" at bounding box center [113, 111] width 90 height 11
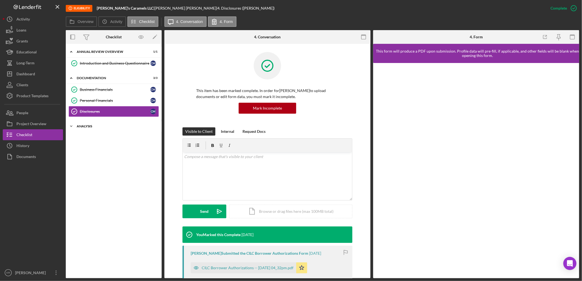
click at [91, 130] on div "Icon/Expander Analysis 1 / 7" at bounding box center [114, 126] width 96 height 11
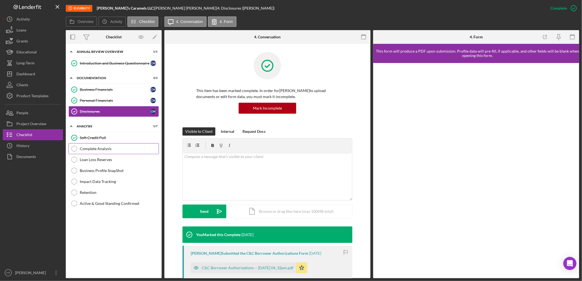
click at [134, 153] on link "Complete Analysis Complete Analysis" at bounding box center [113, 148] width 90 height 11
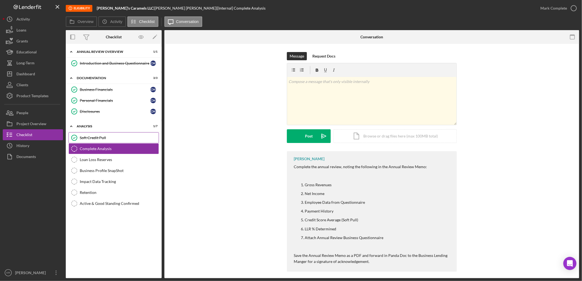
click at [103, 140] on div "Soft Credit Pull" at bounding box center [119, 138] width 79 height 4
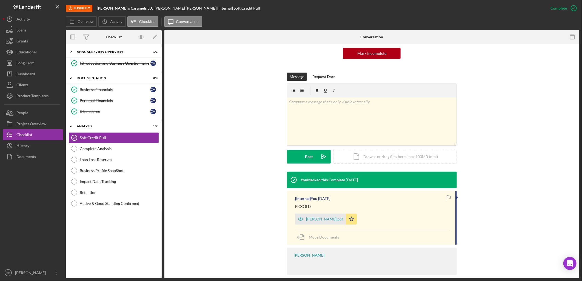
scroll to position [62, 0]
